Goal: Task Accomplishment & Management: Use online tool/utility

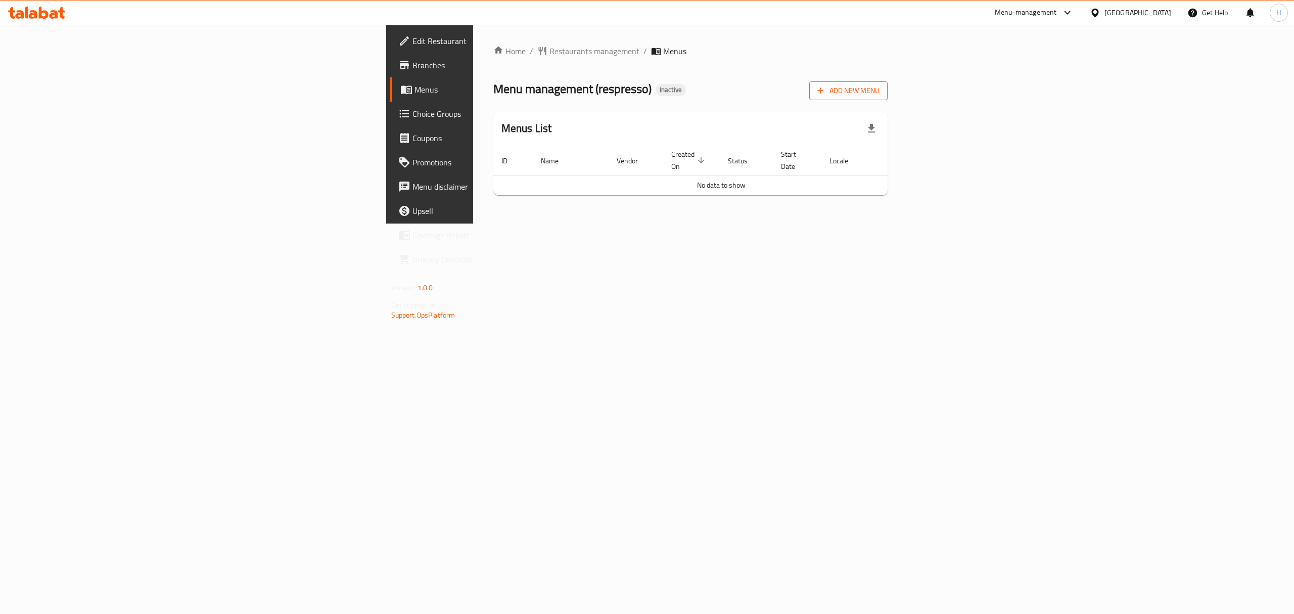
click at [880, 84] on span "Add New Menu" at bounding box center [848, 90] width 62 height 13
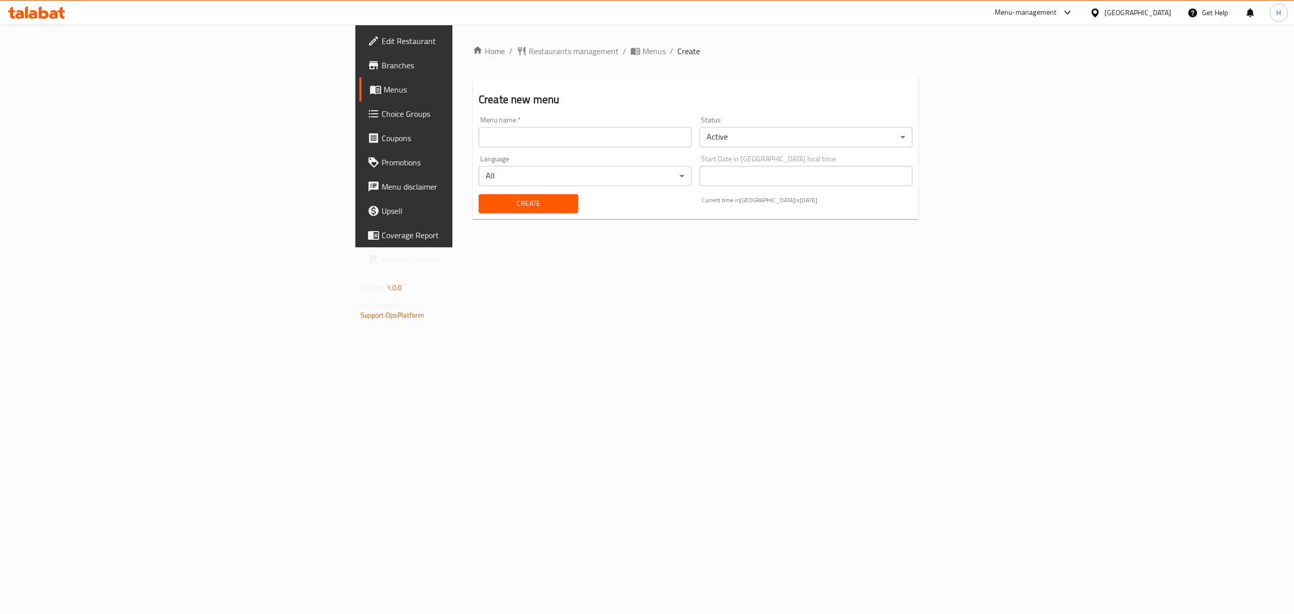
click at [586, 140] on input "text" at bounding box center [585, 137] width 213 height 20
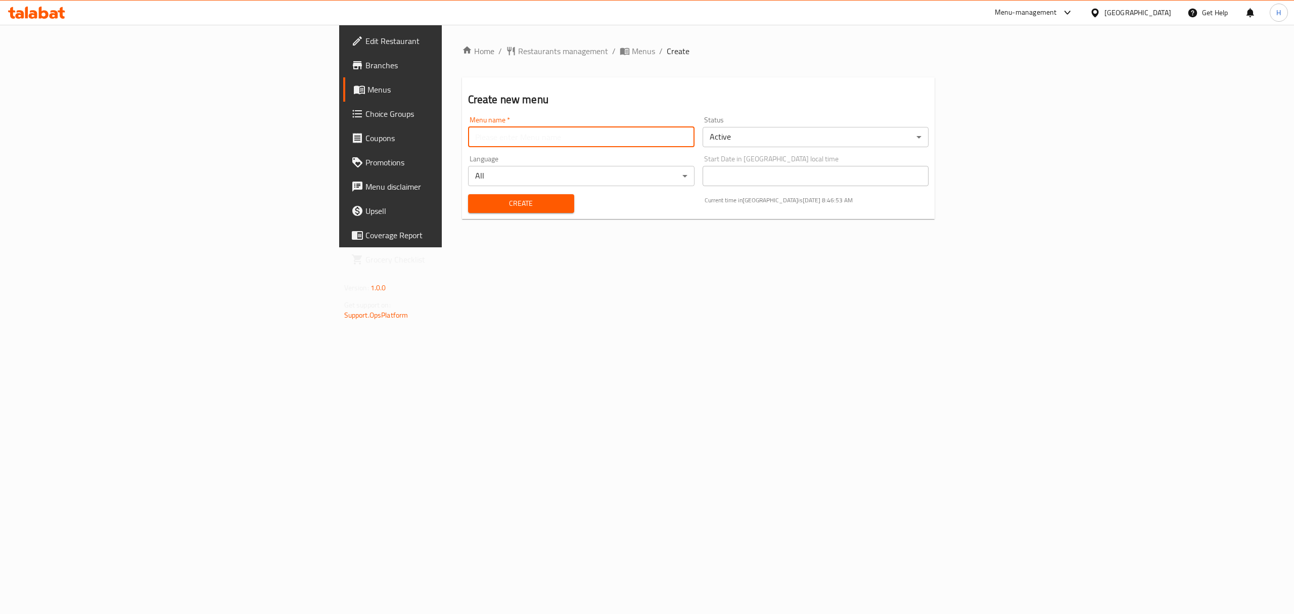
type input "New Menu"
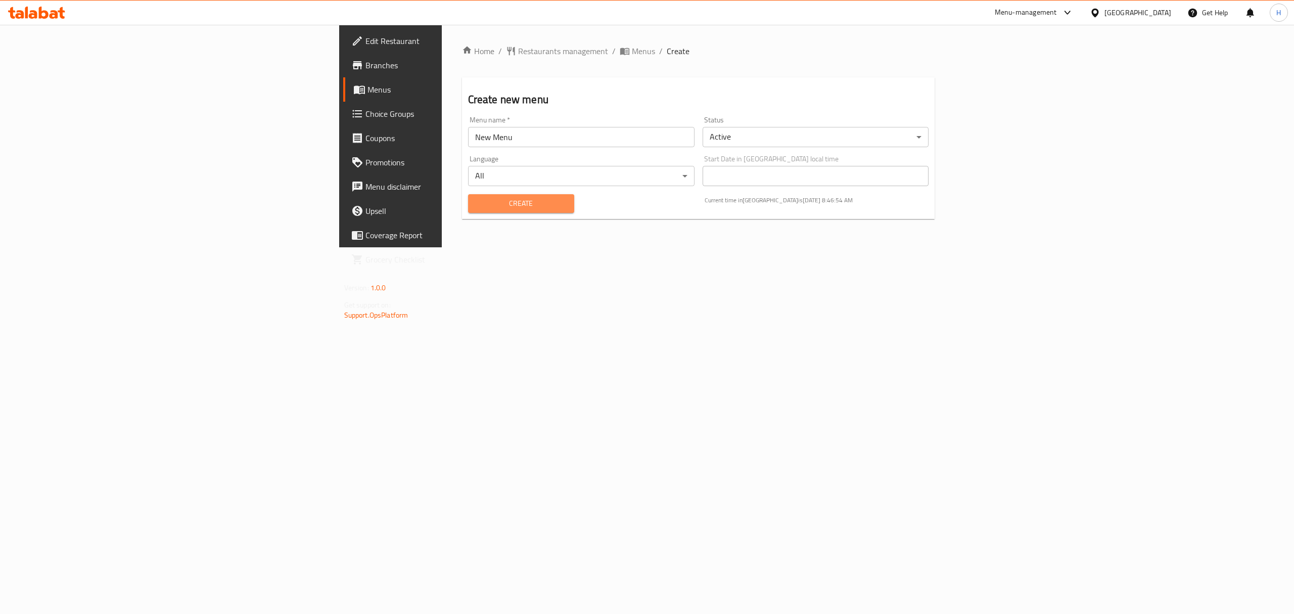
click at [476, 199] on span "Create" at bounding box center [521, 203] width 90 height 13
click at [632, 53] on span "Menus" at bounding box center [643, 51] width 23 height 12
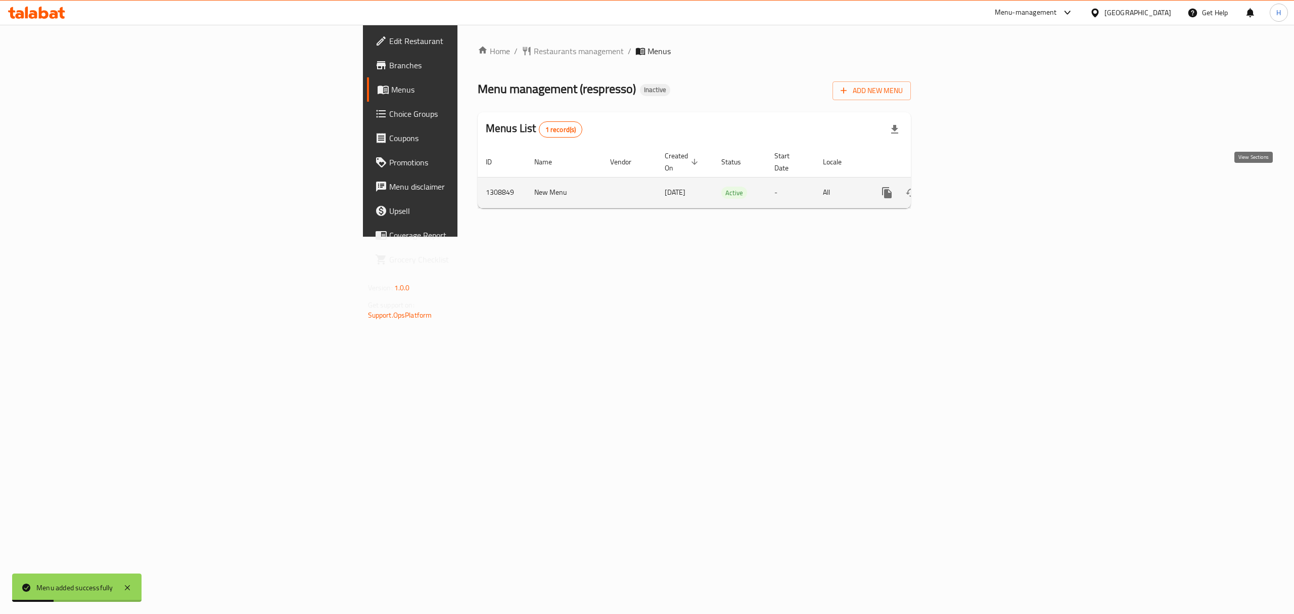
click at [966, 187] on icon "enhanced table" at bounding box center [960, 193] width 12 height 12
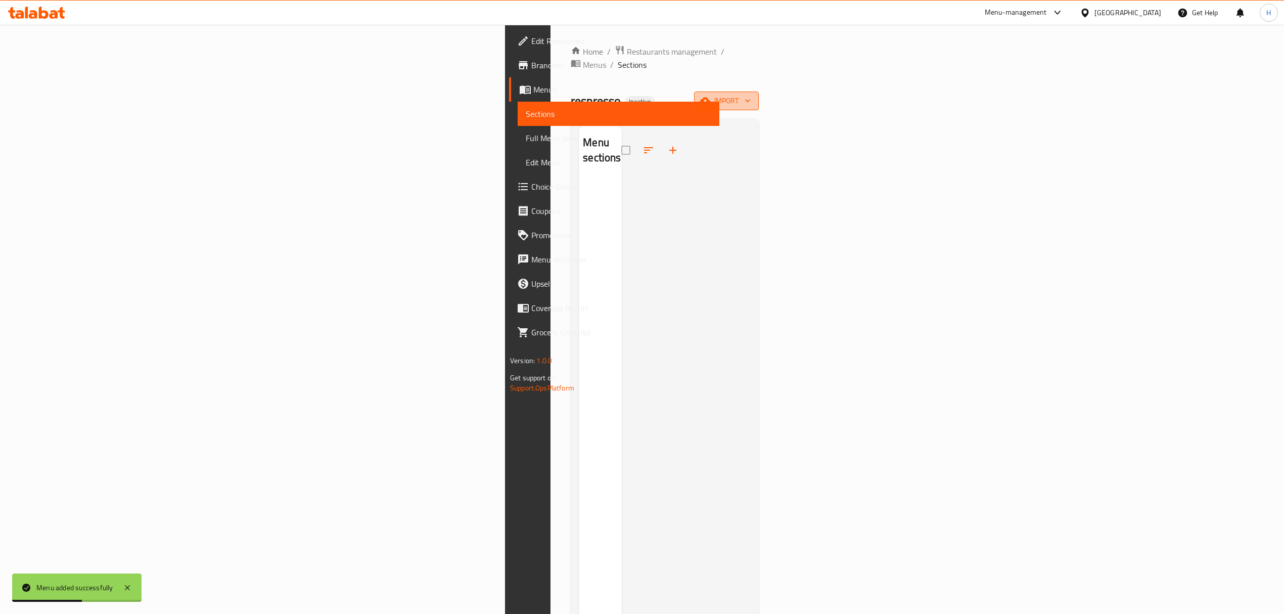
click at [751, 95] on span "import" at bounding box center [726, 101] width 49 height 13
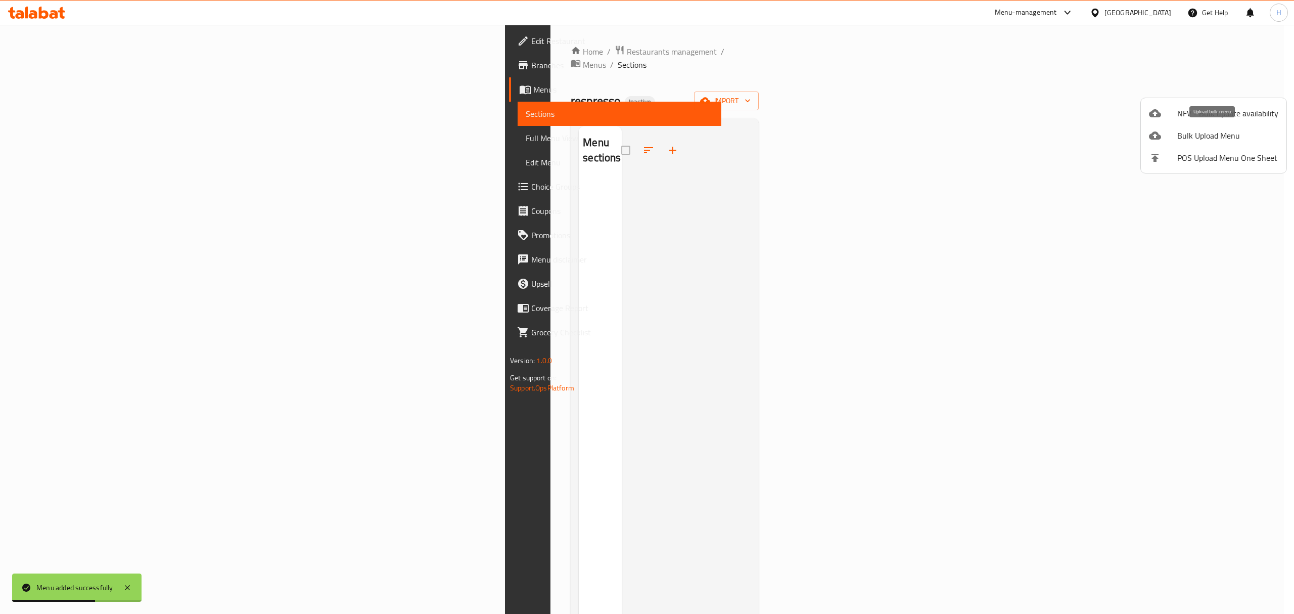
click at [1199, 137] on span "Bulk Upload Menu" at bounding box center [1227, 135] width 101 height 12
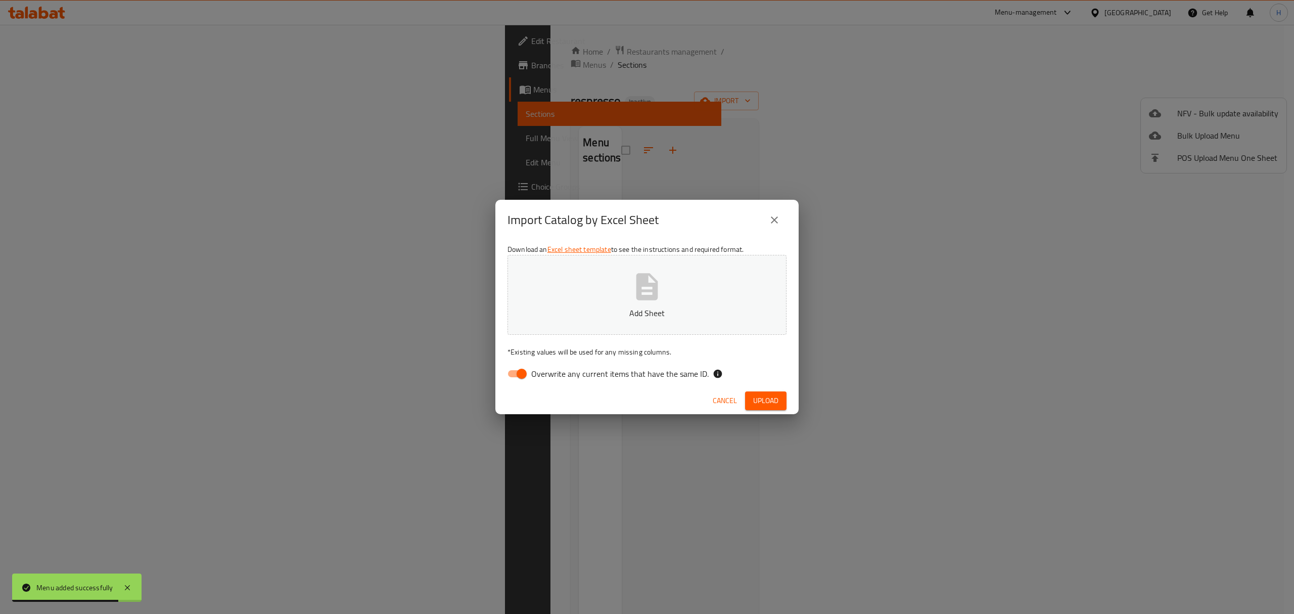
click at [515, 373] on input "Overwrite any current items that have the same ID." at bounding box center [522, 373] width 58 height 19
checkbox input "false"
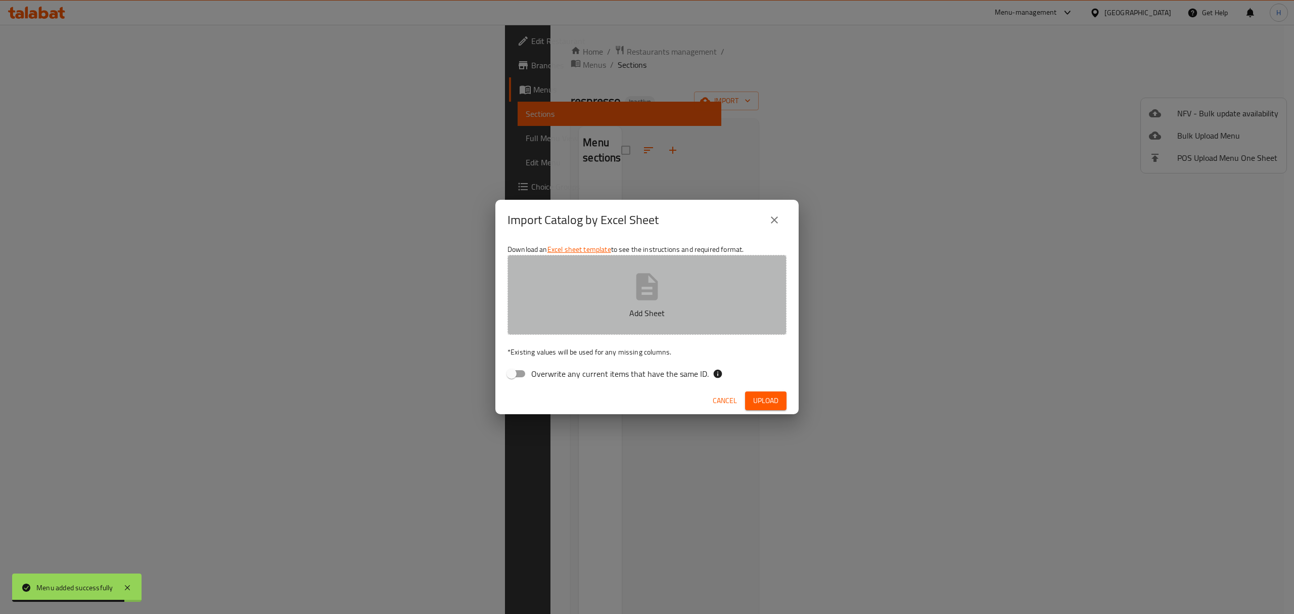
click at [555, 297] on button "Add Sheet" at bounding box center [646, 295] width 279 height 80
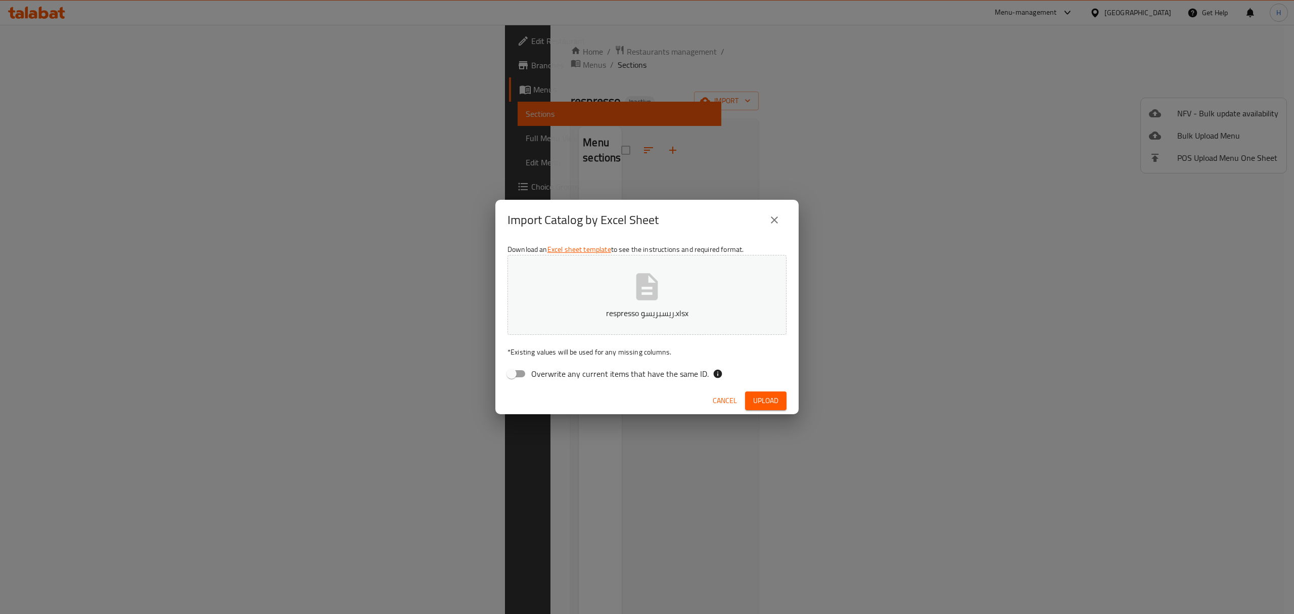
click at [775, 397] on span "Upload" at bounding box center [765, 400] width 25 height 13
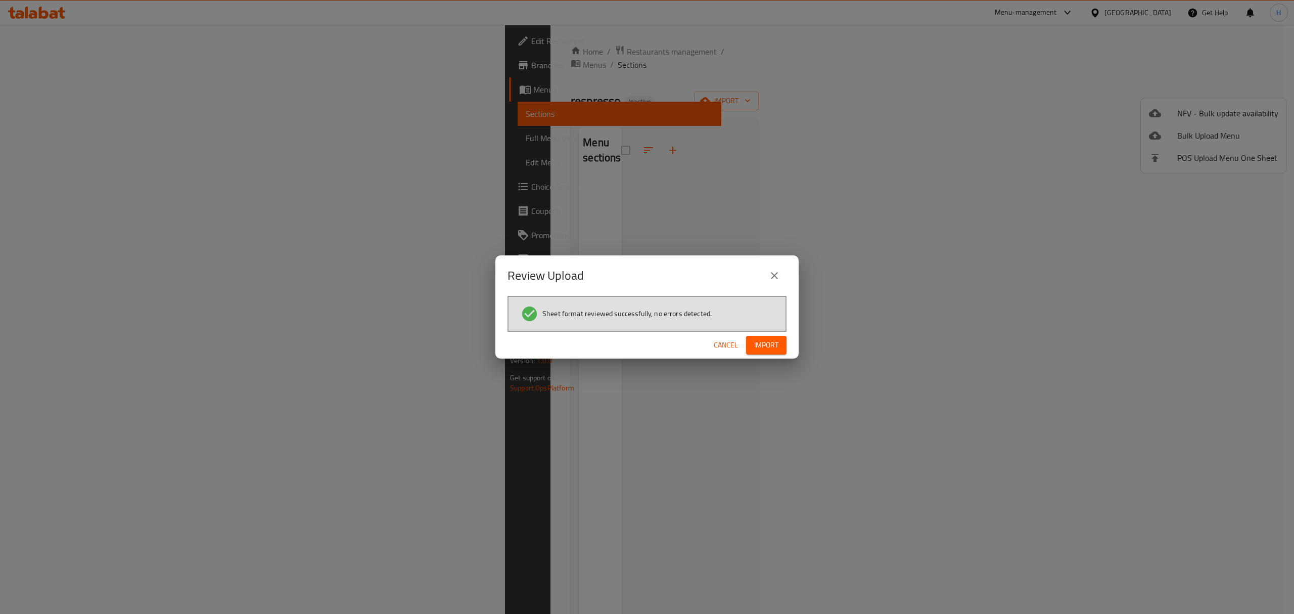
click at [781, 340] on button "Import" at bounding box center [766, 345] width 40 height 19
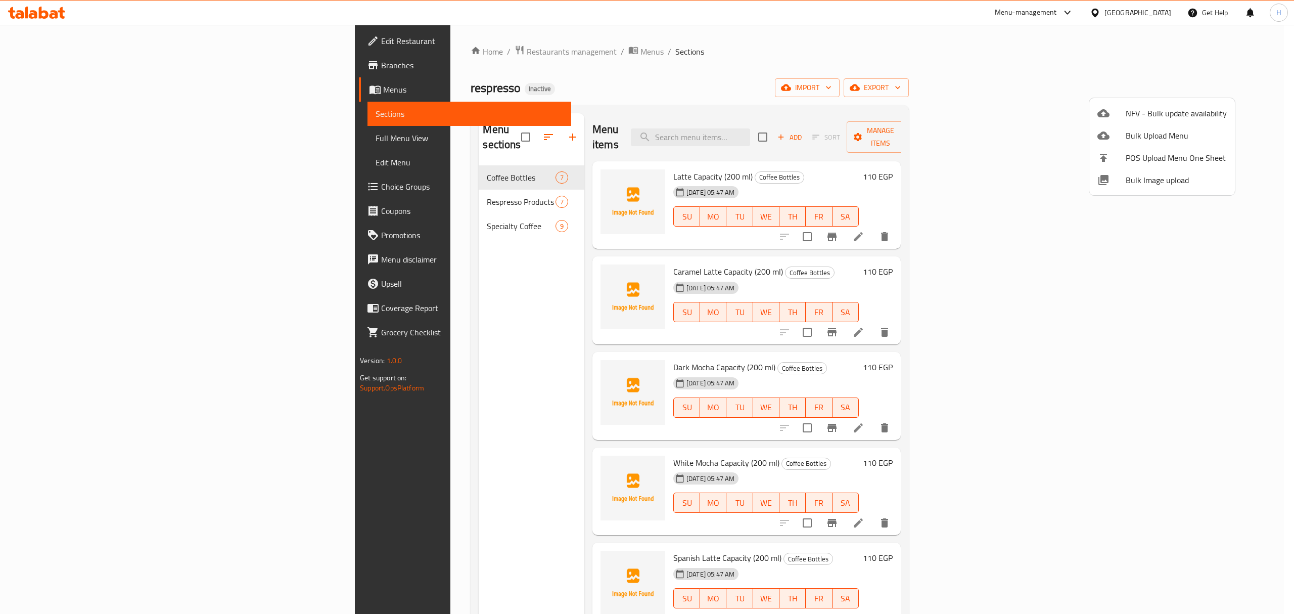
click at [87, 84] on div at bounding box center [647, 307] width 1294 height 614
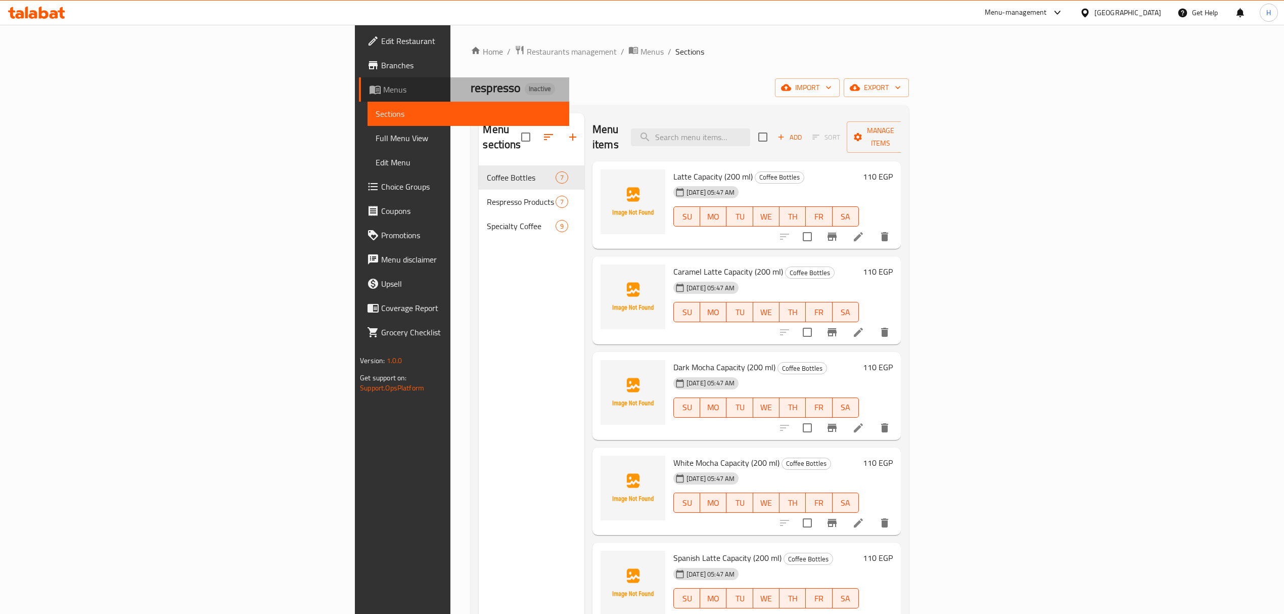
click at [383, 87] on span "Menus" at bounding box center [472, 89] width 178 height 12
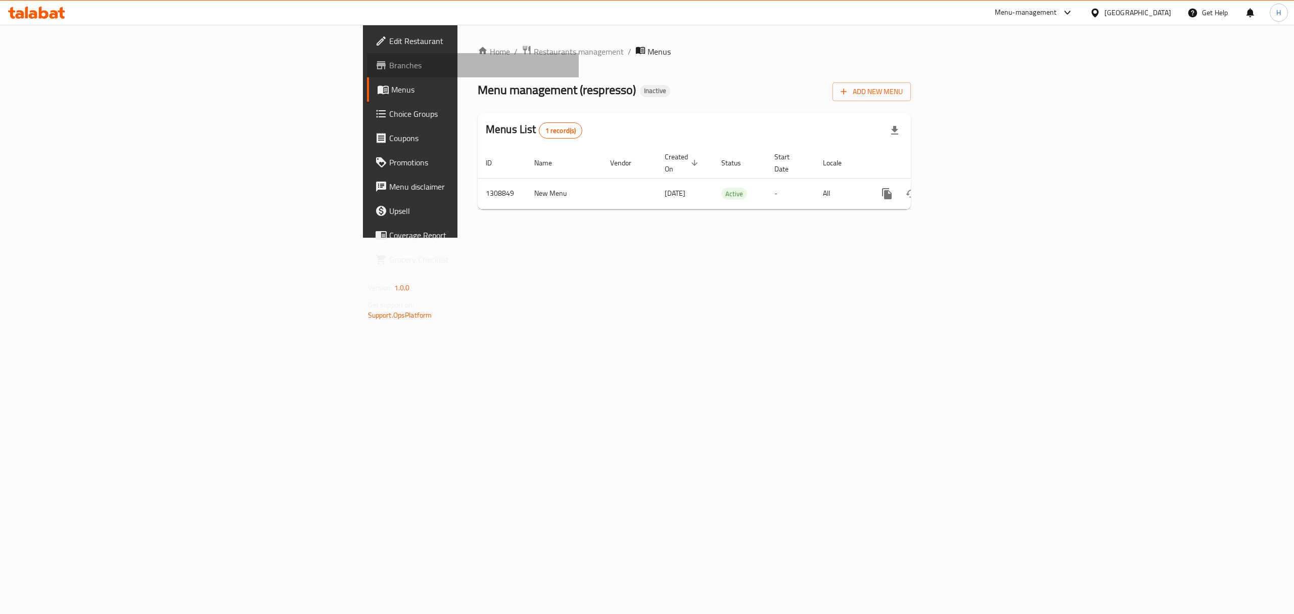
click at [367, 75] on link "Branches" at bounding box center [473, 65] width 212 height 24
